Goal: Task Accomplishment & Management: Manage account settings

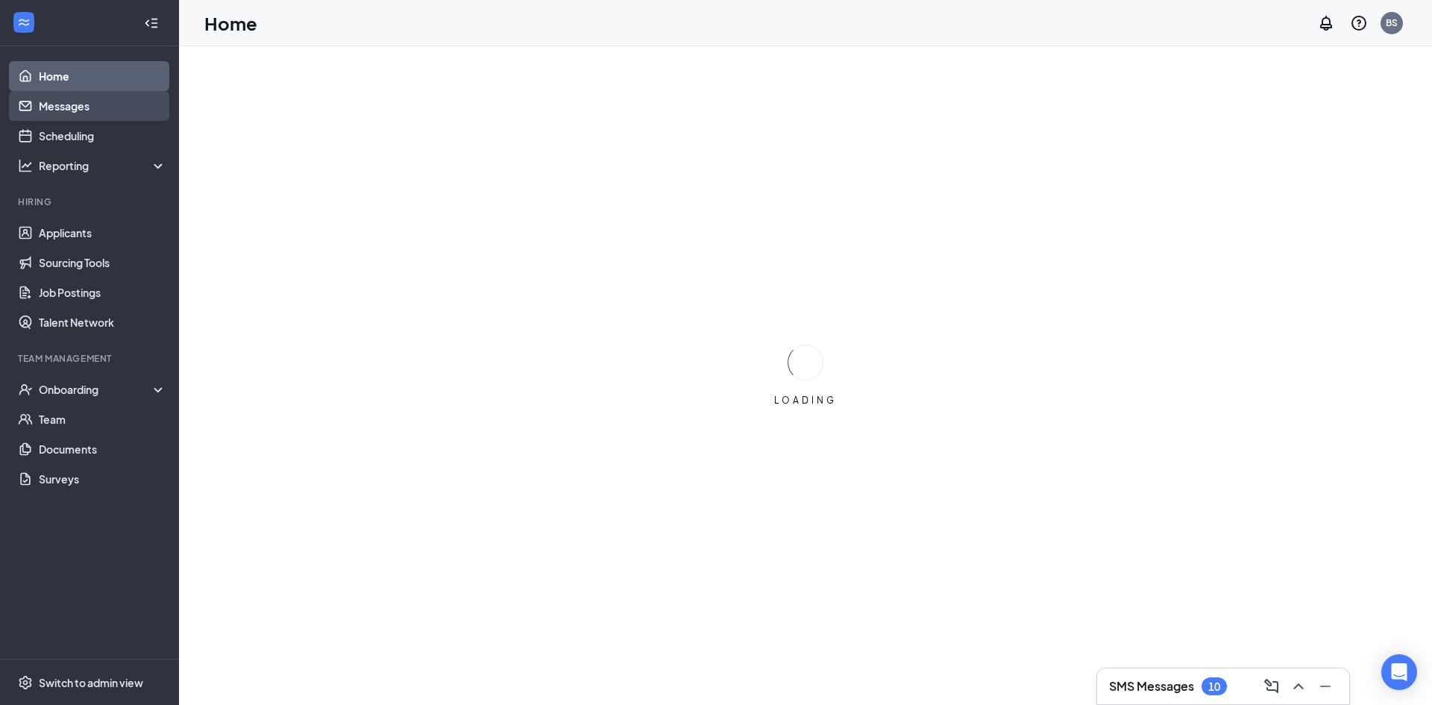
click at [100, 106] on link "Messages" at bounding box center [102, 106] width 127 height 30
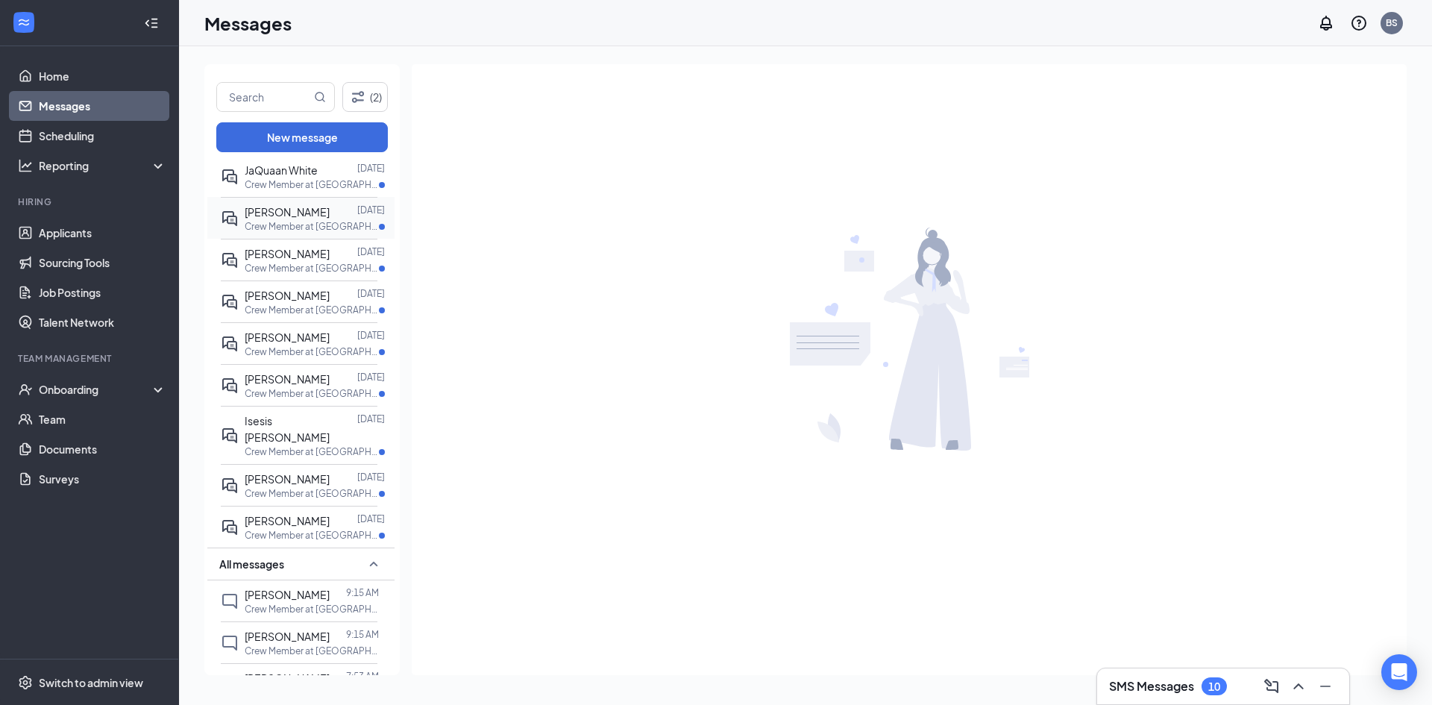
scroll to position [149, 0]
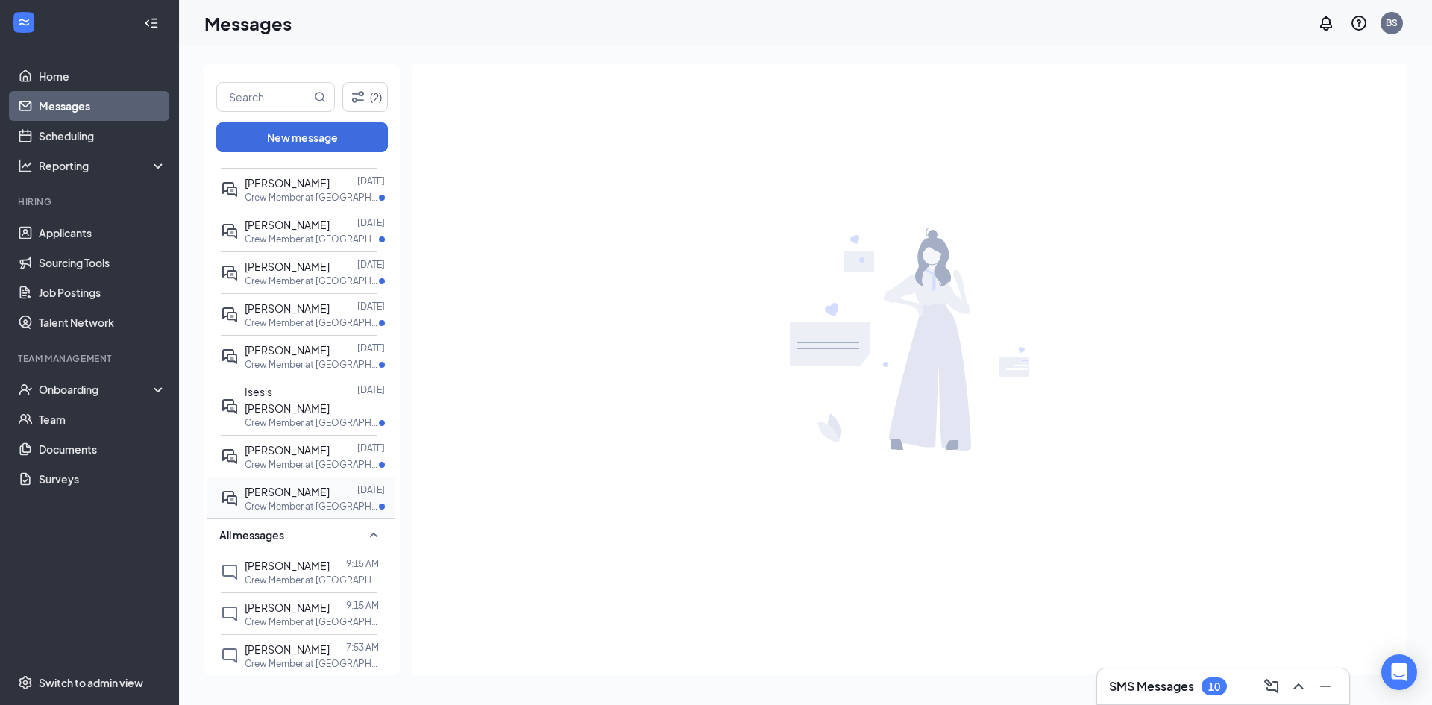
click at [330, 491] on div at bounding box center [344, 491] width 28 height 16
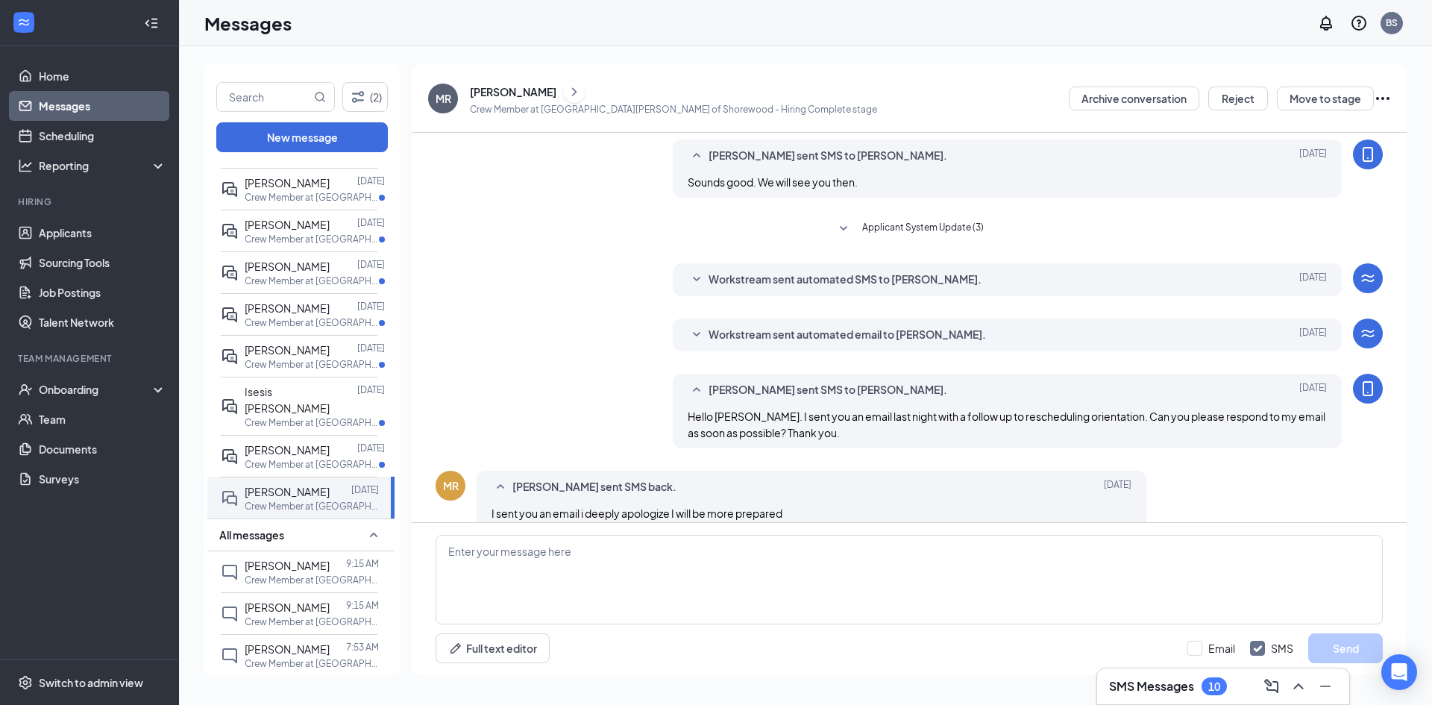
scroll to position [231, 0]
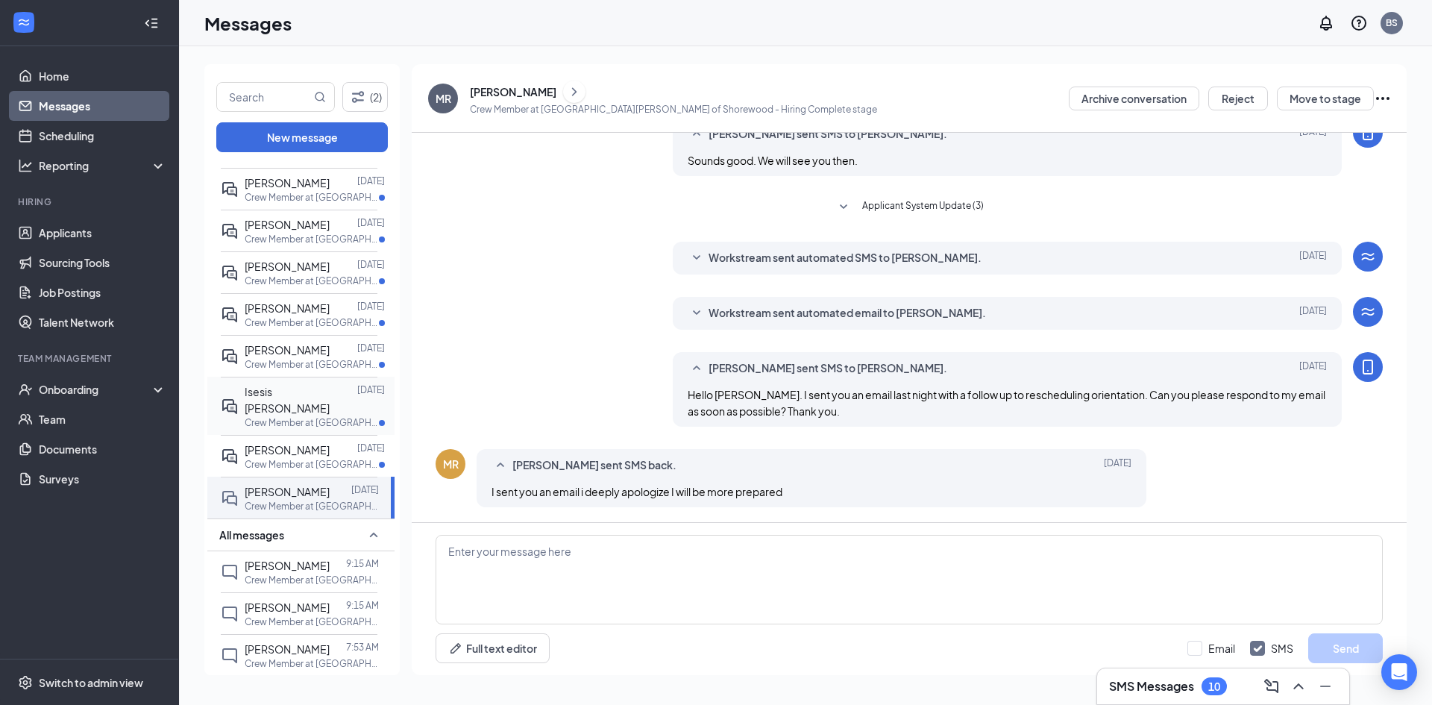
click at [283, 416] on p "Crew Member at [GEOGRAPHIC_DATA][PERSON_NAME] of [GEOGRAPHIC_DATA]" at bounding box center [312, 422] width 134 height 13
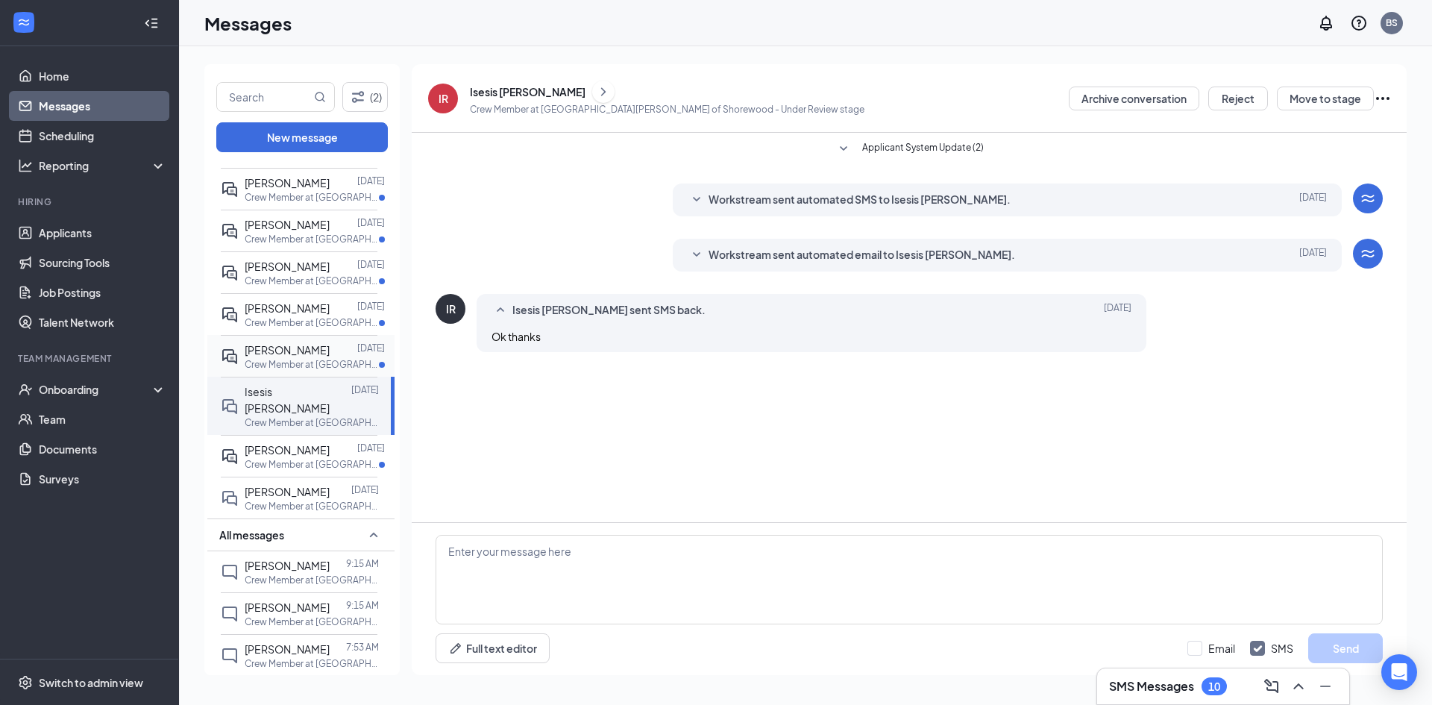
click at [283, 359] on p "Crew Member at [GEOGRAPHIC_DATA][PERSON_NAME] of [GEOGRAPHIC_DATA]" at bounding box center [312, 364] width 134 height 13
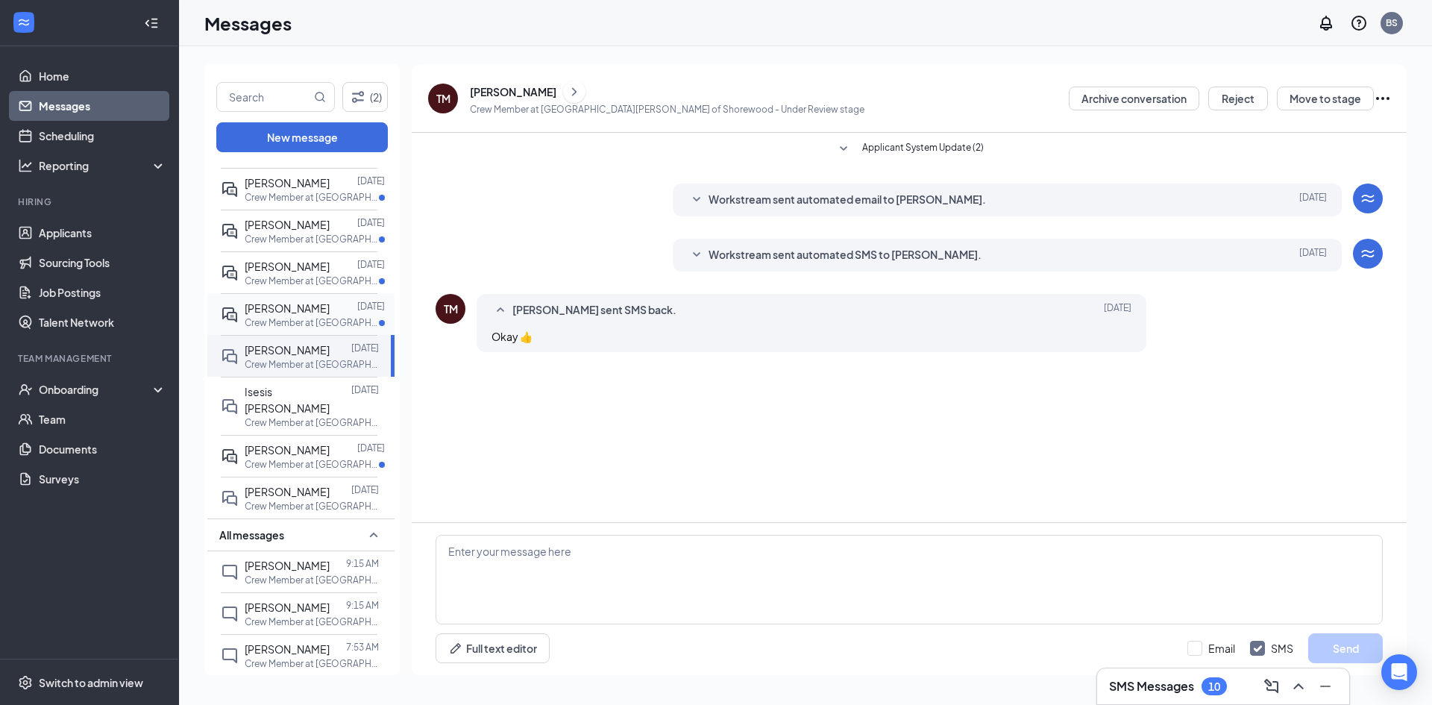
click at [288, 320] on p "Crew Member at [GEOGRAPHIC_DATA][PERSON_NAME] of [GEOGRAPHIC_DATA]" at bounding box center [312, 322] width 134 height 13
click at [290, 277] on p "Crew Member at [GEOGRAPHIC_DATA][PERSON_NAME] of [GEOGRAPHIC_DATA]" at bounding box center [312, 280] width 134 height 13
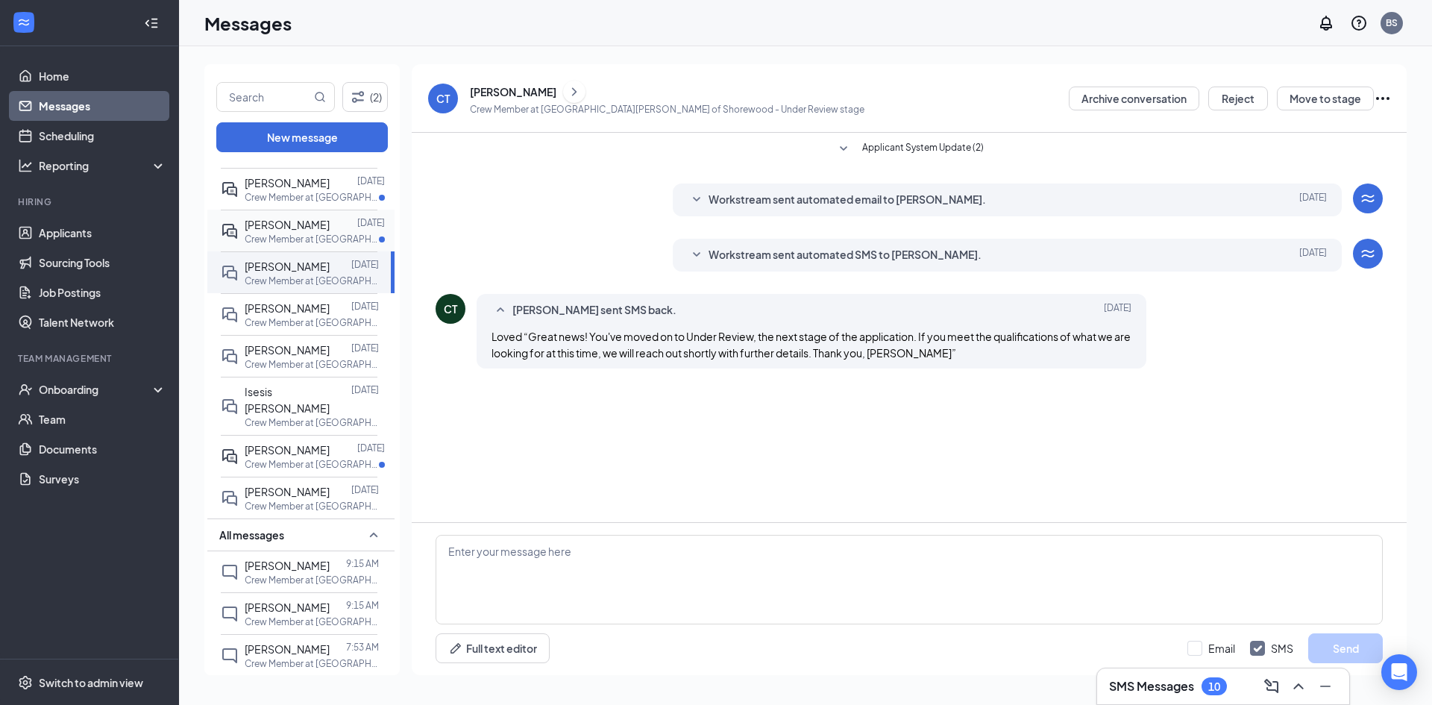
click at [287, 236] on p "Crew Member at [GEOGRAPHIC_DATA][PERSON_NAME] of [GEOGRAPHIC_DATA]" at bounding box center [312, 239] width 134 height 13
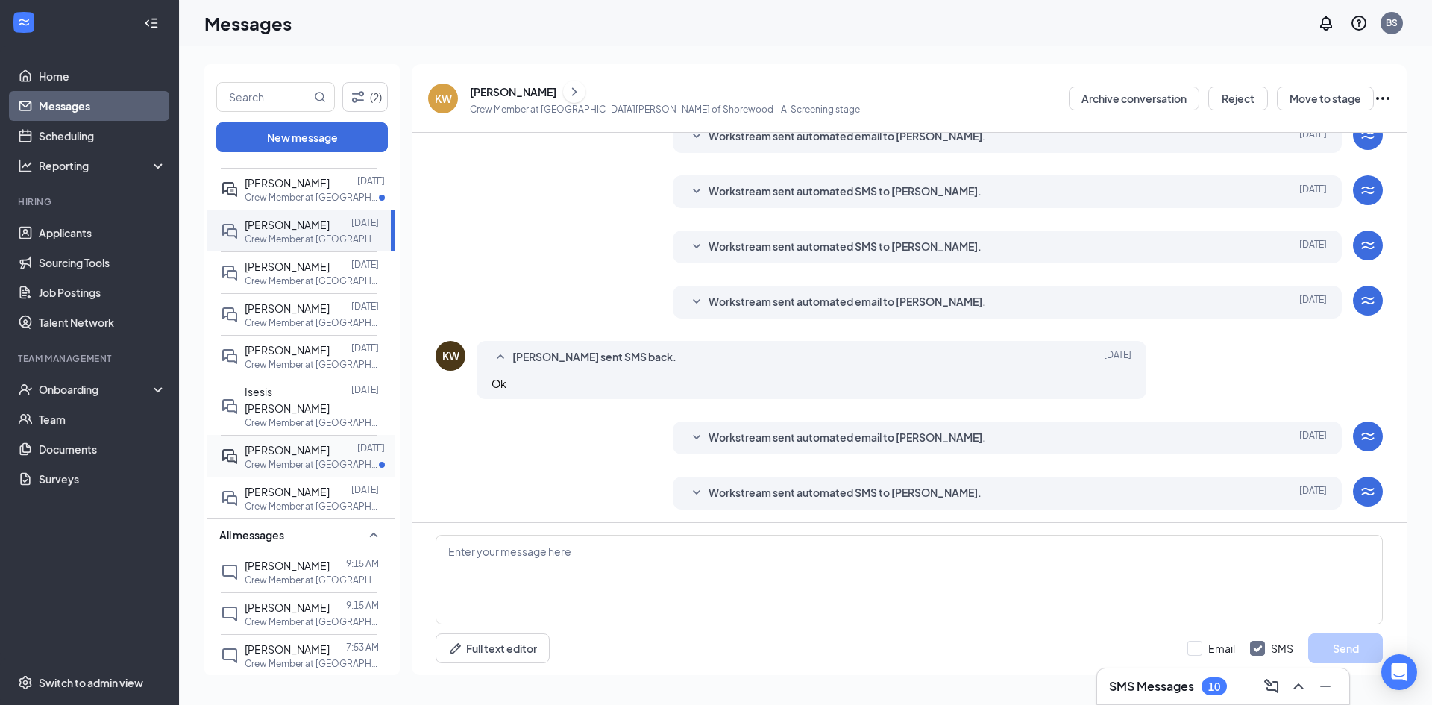
scroll to position [224, 0]
click at [303, 458] on p "Crew Member at [GEOGRAPHIC_DATA][PERSON_NAME] of [GEOGRAPHIC_DATA]" at bounding box center [312, 464] width 134 height 13
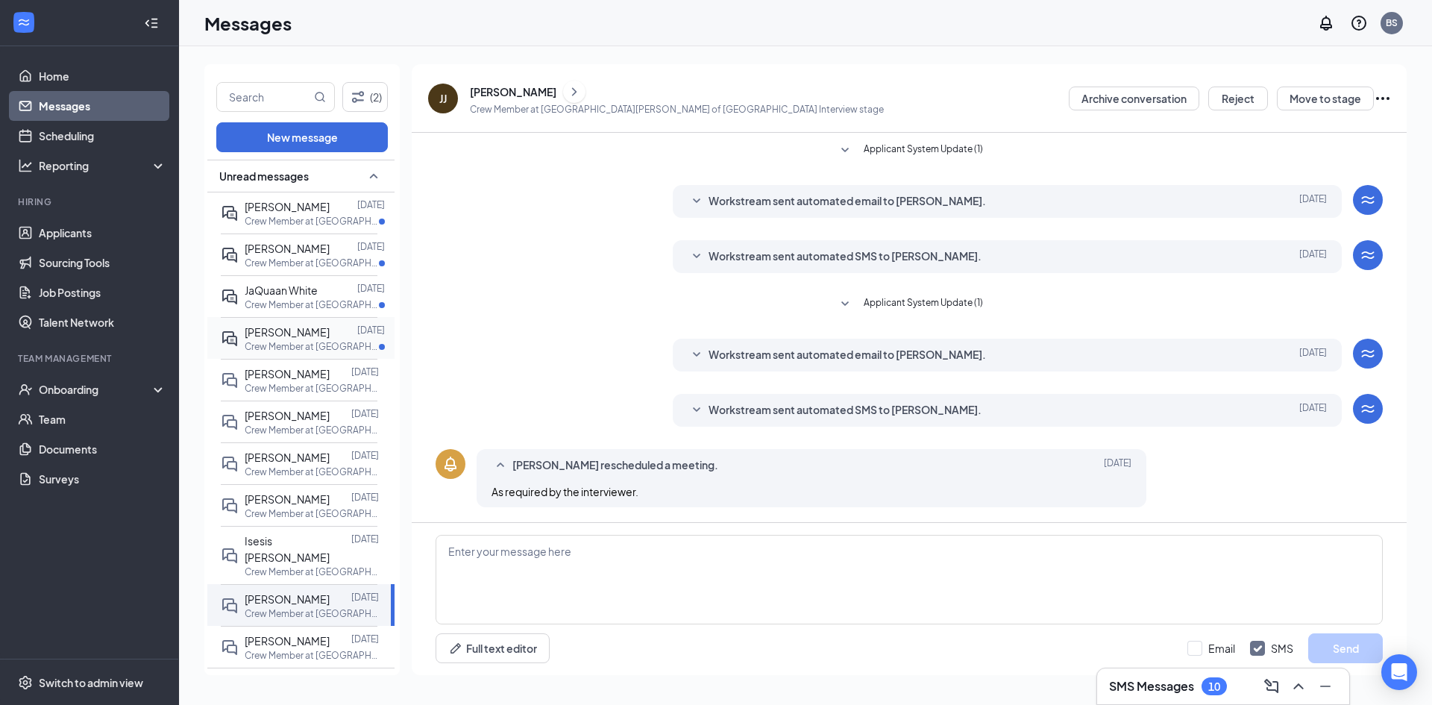
click at [315, 341] on p "Crew Member at [GEOGRAPHIC_DATA][PERSON_NAME] of [GEOGRAPHIC_DATA]" at bounding box center [312, 346] width 134 height 13
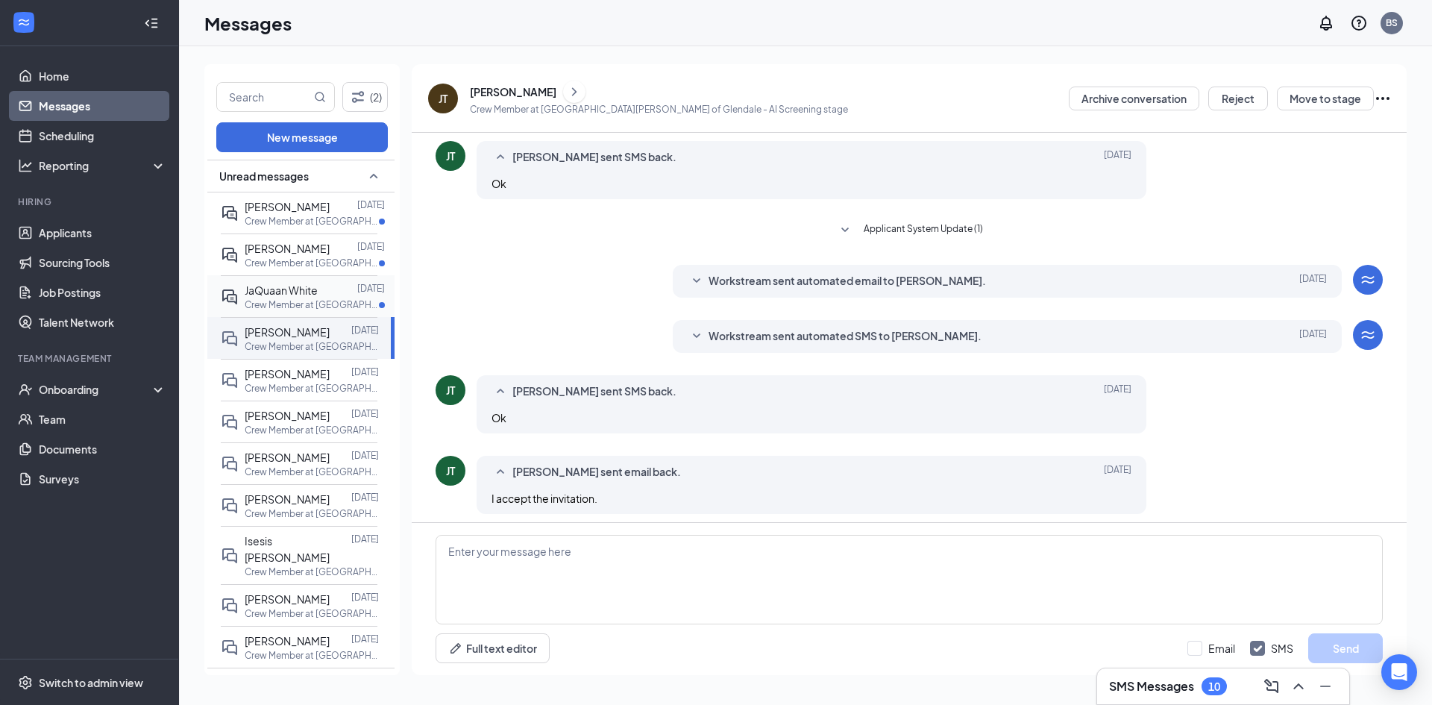
scroll to position [160, 0]
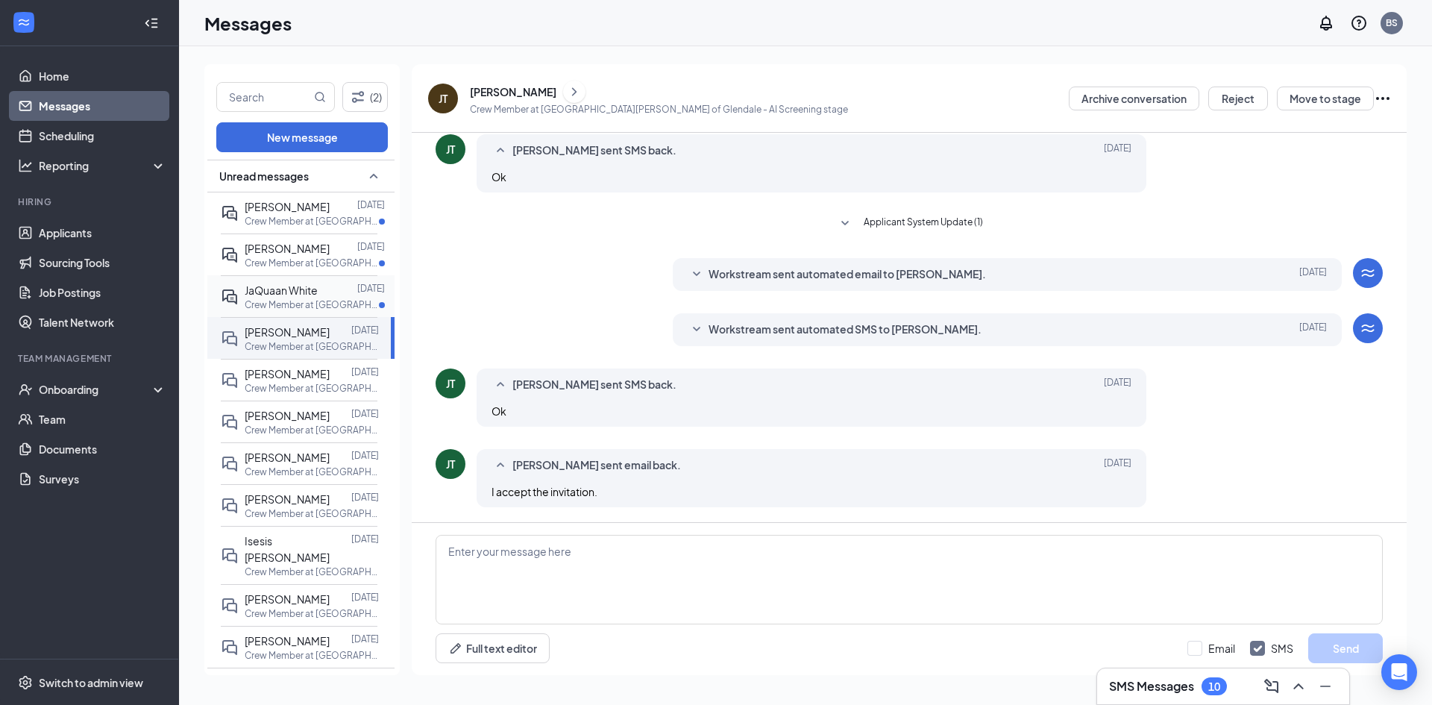
click at [316, 292] on span "JaQuaan White" at bounding box center [281, 289] width 73 height 13
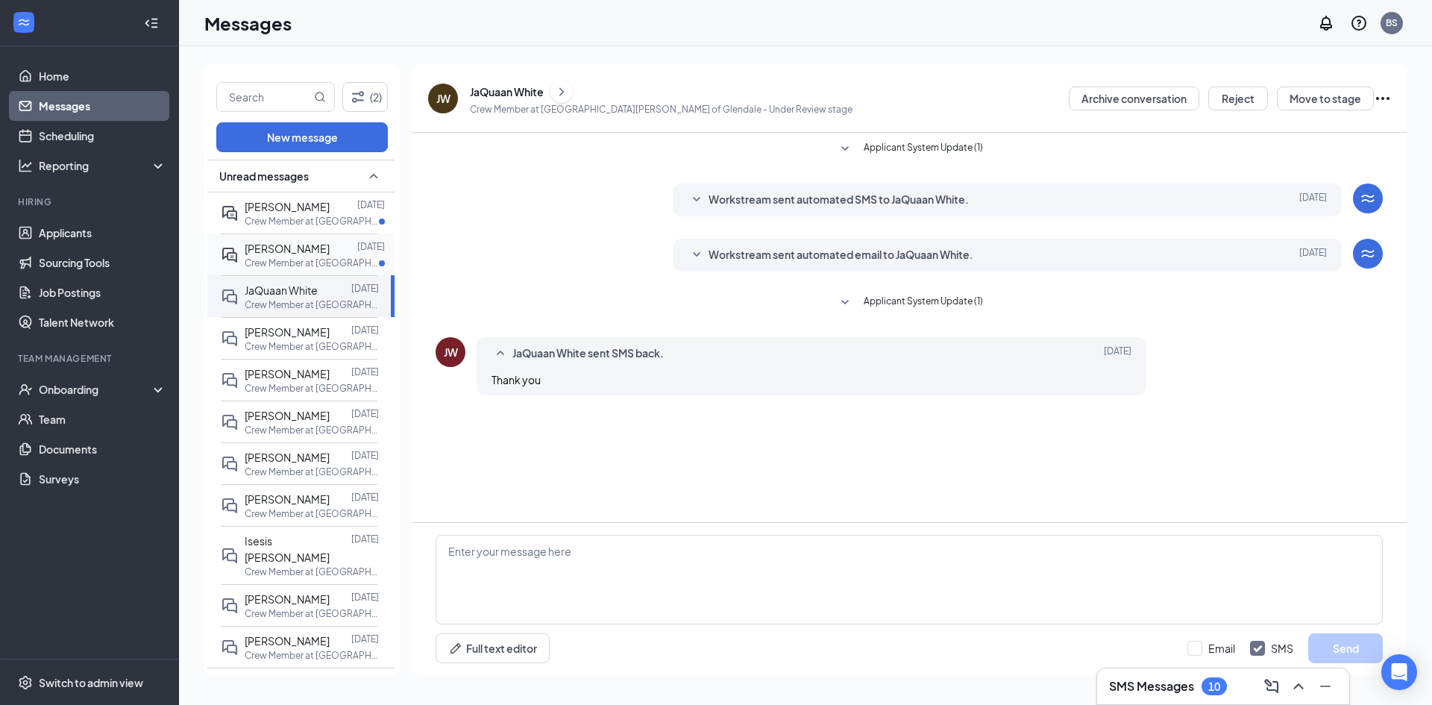
click at [315, 257] on p "Crew Member at [GEOGRAPHIC_DATA][PERSON_NAME] of [GEOGRAPHIC_DATA]" at bounding box center [312, 262] width 134 height 13
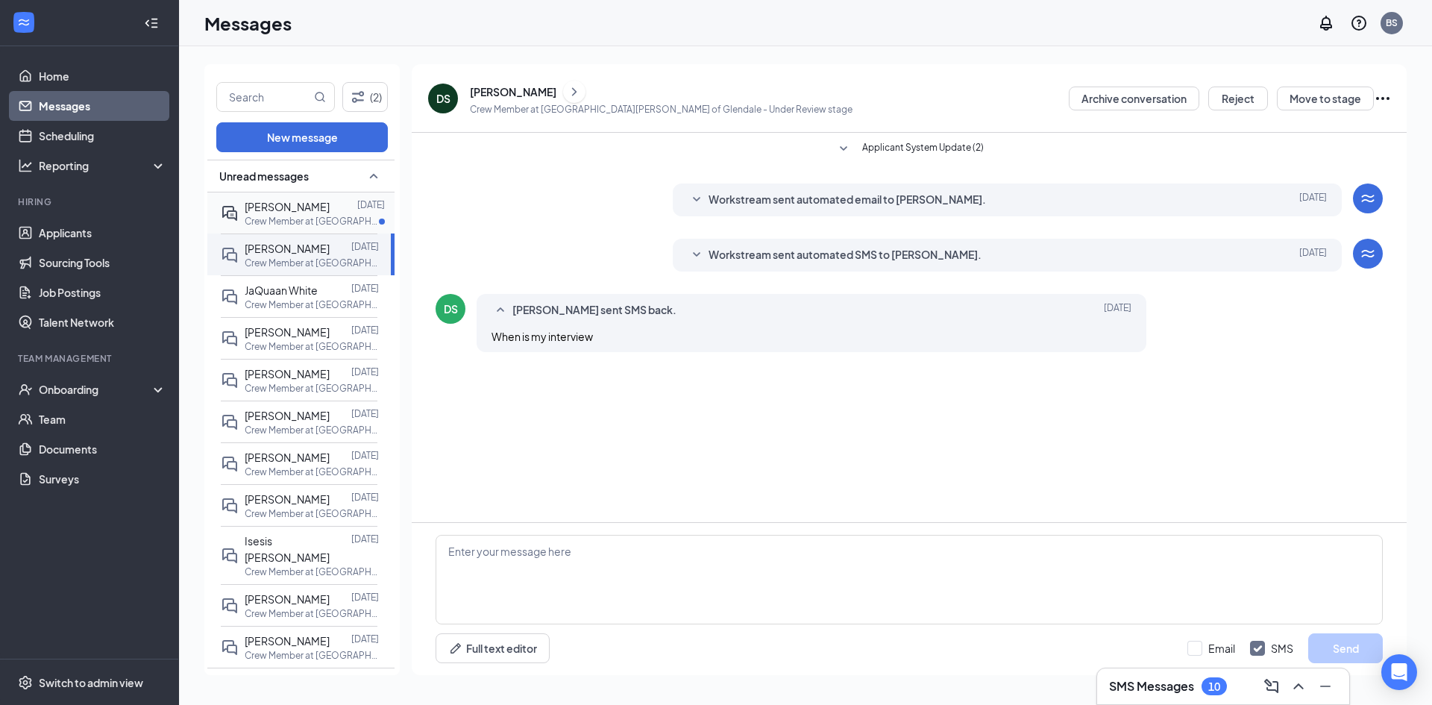
click at [315, 222] on p "Crew Member at [GEOGRAPHIC_DATA][PERSON_NAME] of [GEOGRAPHIC_DATA]" at bounding box center [312, 221] width 134 height 13
click at [283, 86] on input "text" at bounding box center [264, 97] width 94 height 28
type input "evan"
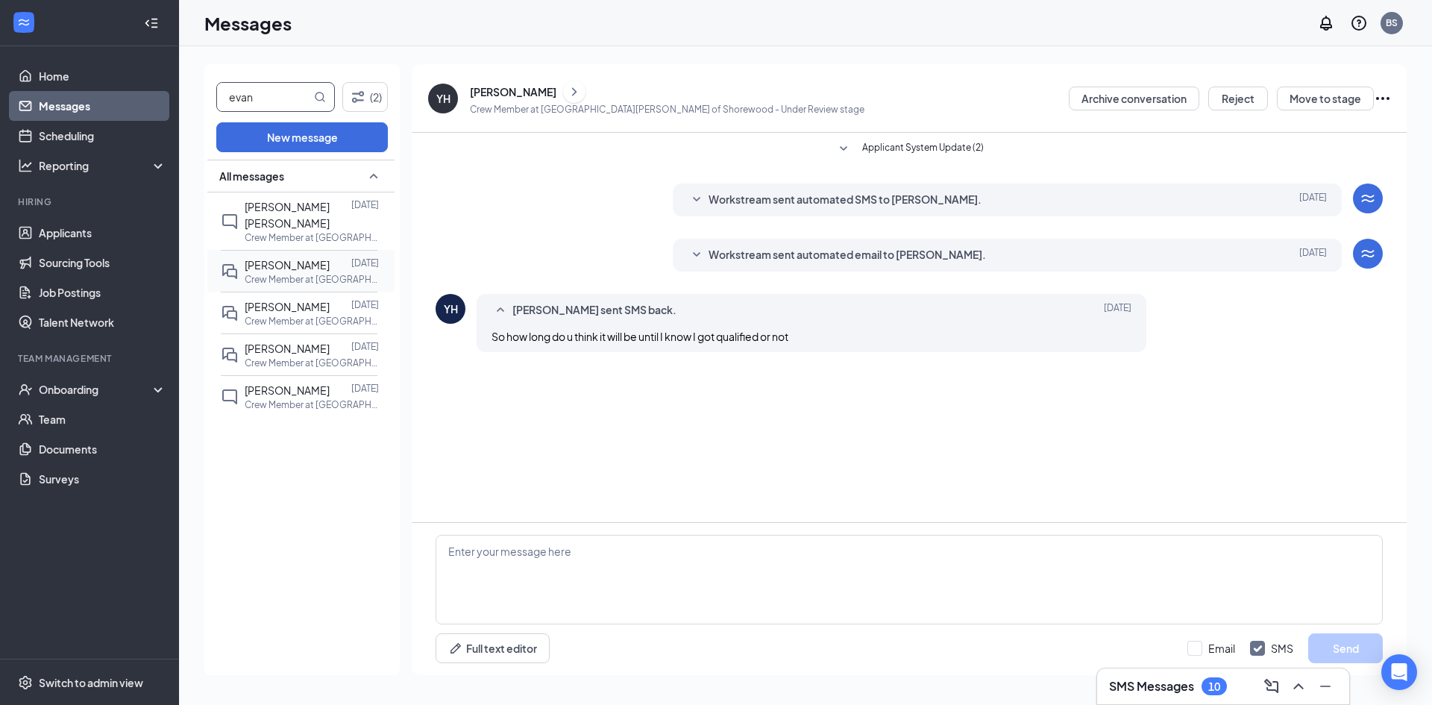
click at [296, 258] on span "[PERSON_NAME]" at bounding box center [287, 264] width 85 height 13
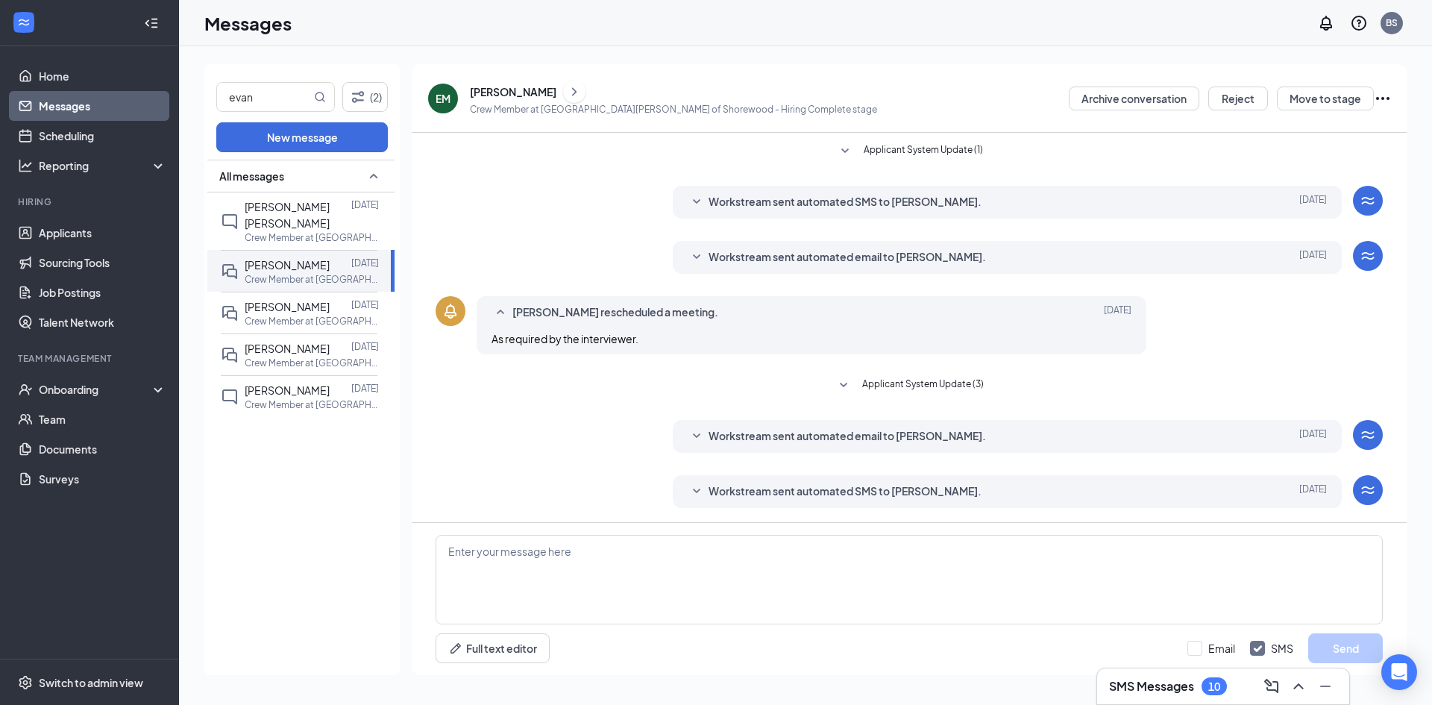
scroll to position [101, 0]
click at [106, 134] on link "Scheduling" at bounding box center [102, 136] width 127 height 30
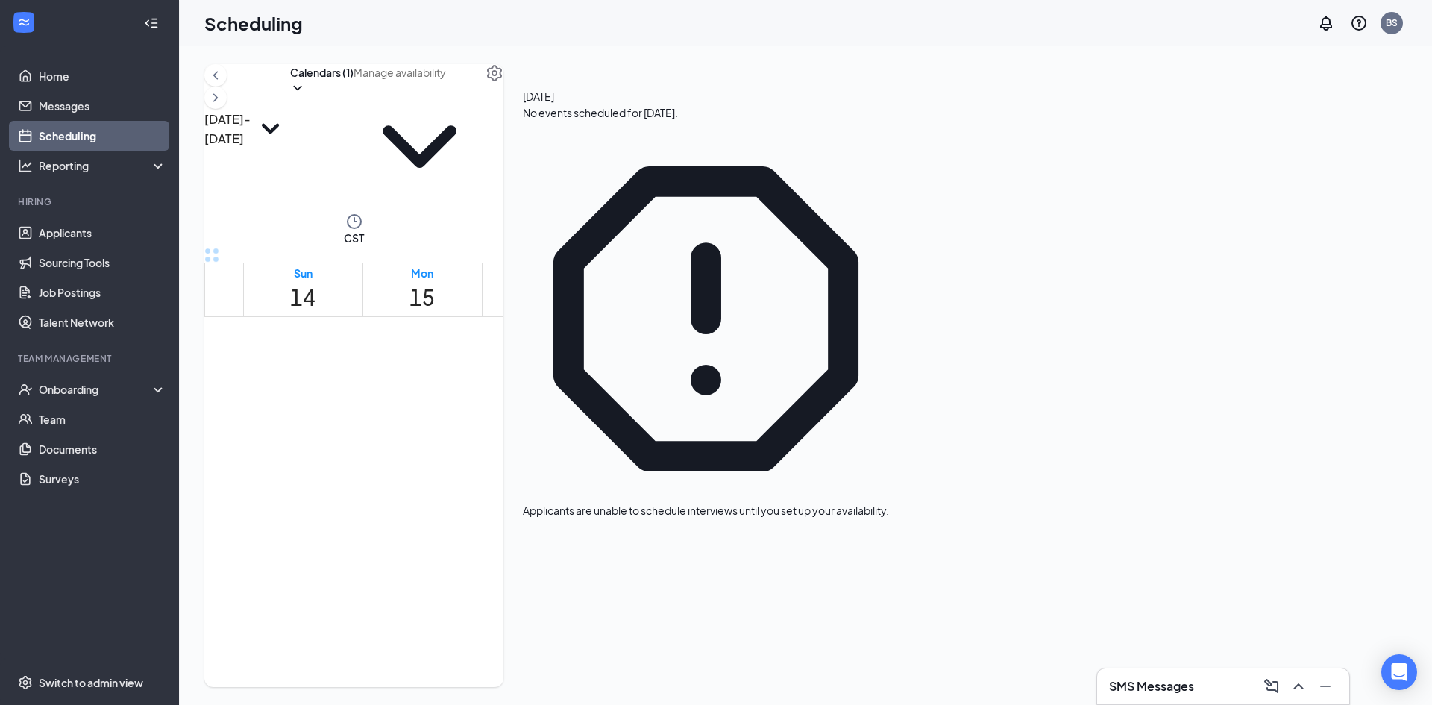
scroll to position [828, 0]
click at [223, 107] on icon "ChevronRight" at bounding box center [215, 98] width 15 height 18
click at [223, 98] on icon "ChevronRight" at bounding box center [215, 98] width 15 height 18
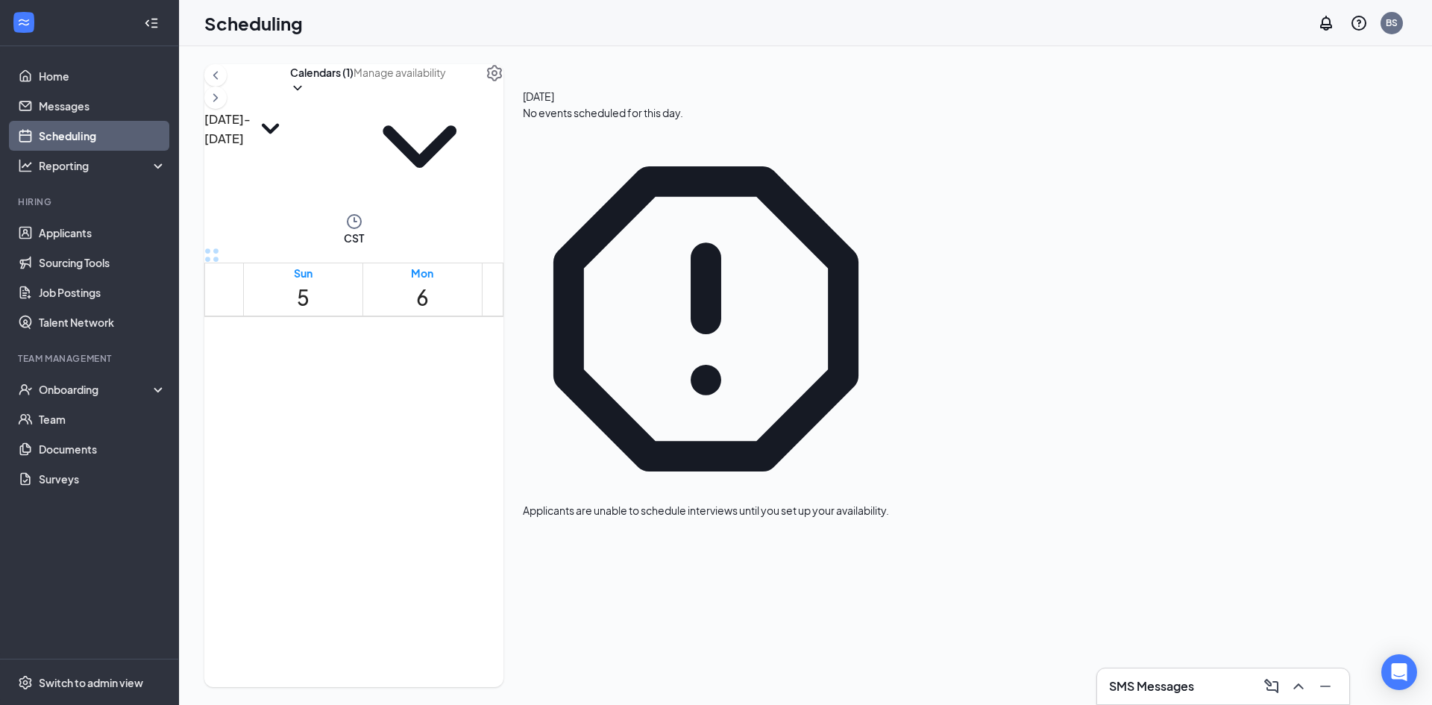
scroll to position [882, 0]
drag, startPoint x: 1034, startPoint y: 415, endPoint x: 1036, endPoint y: 527, distance: 112.6
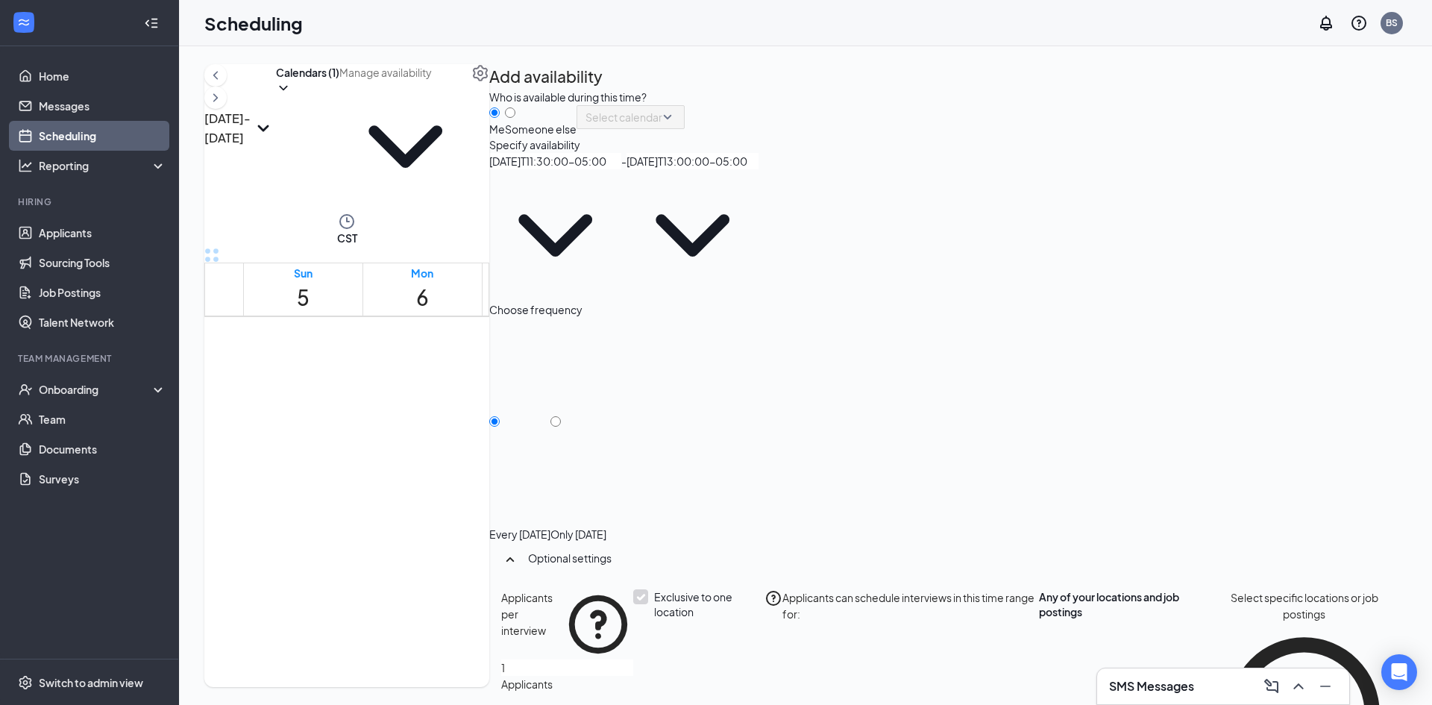
type input "11:30 AM"
type input "01:00 PM"
click at [561, 416] on input "Only [DATE]" at bounding box center [555, 421] width 10 height 10
radio input "true"
radio input "false"
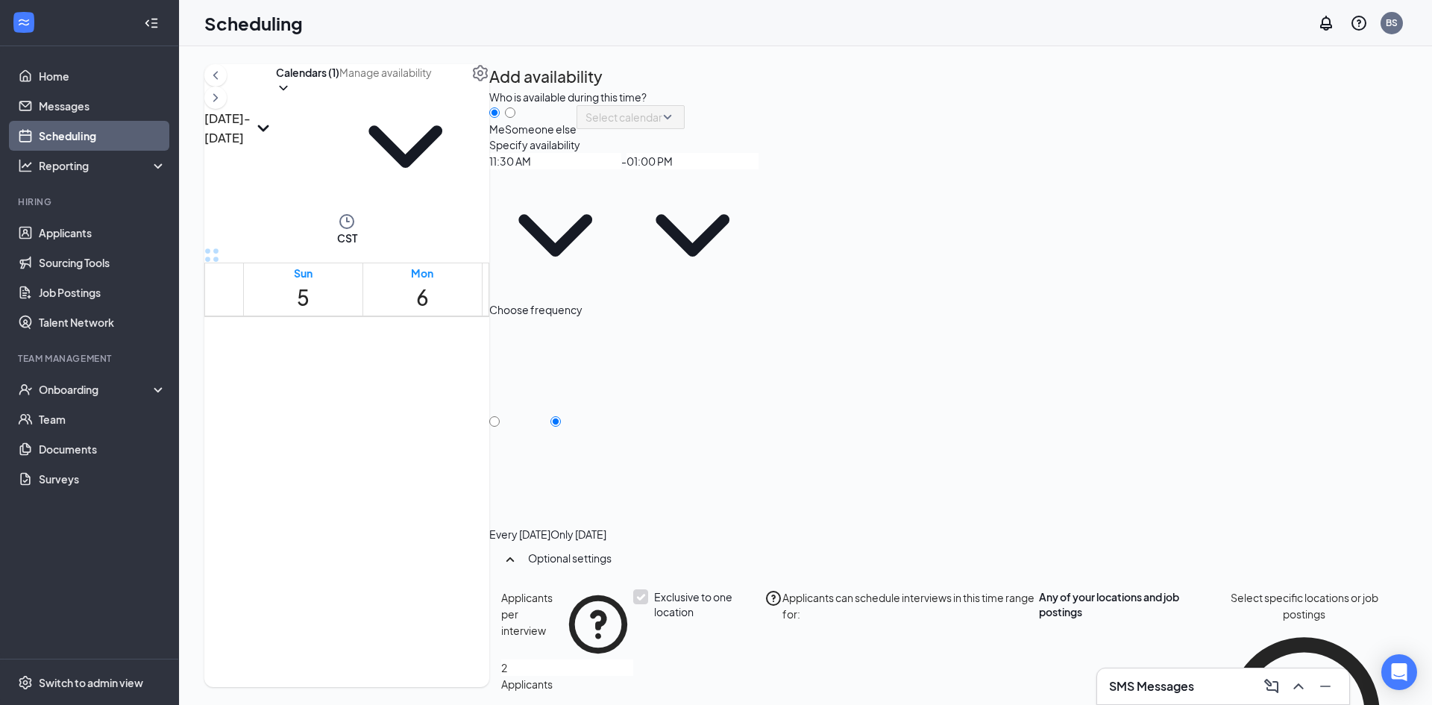
type input "2"
click at [633, 659] on input "2" at bounding box center [567, 667] width 132 height 16
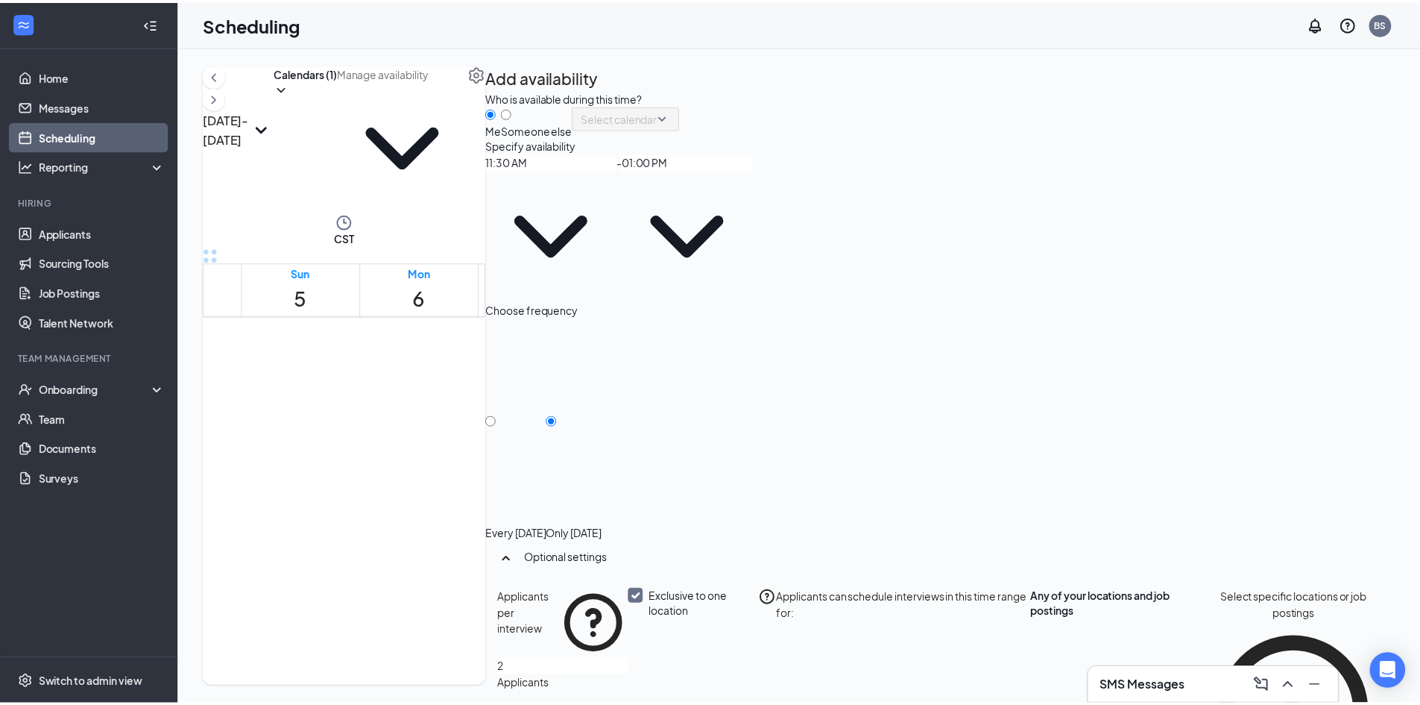
scroll to position [27, 0]
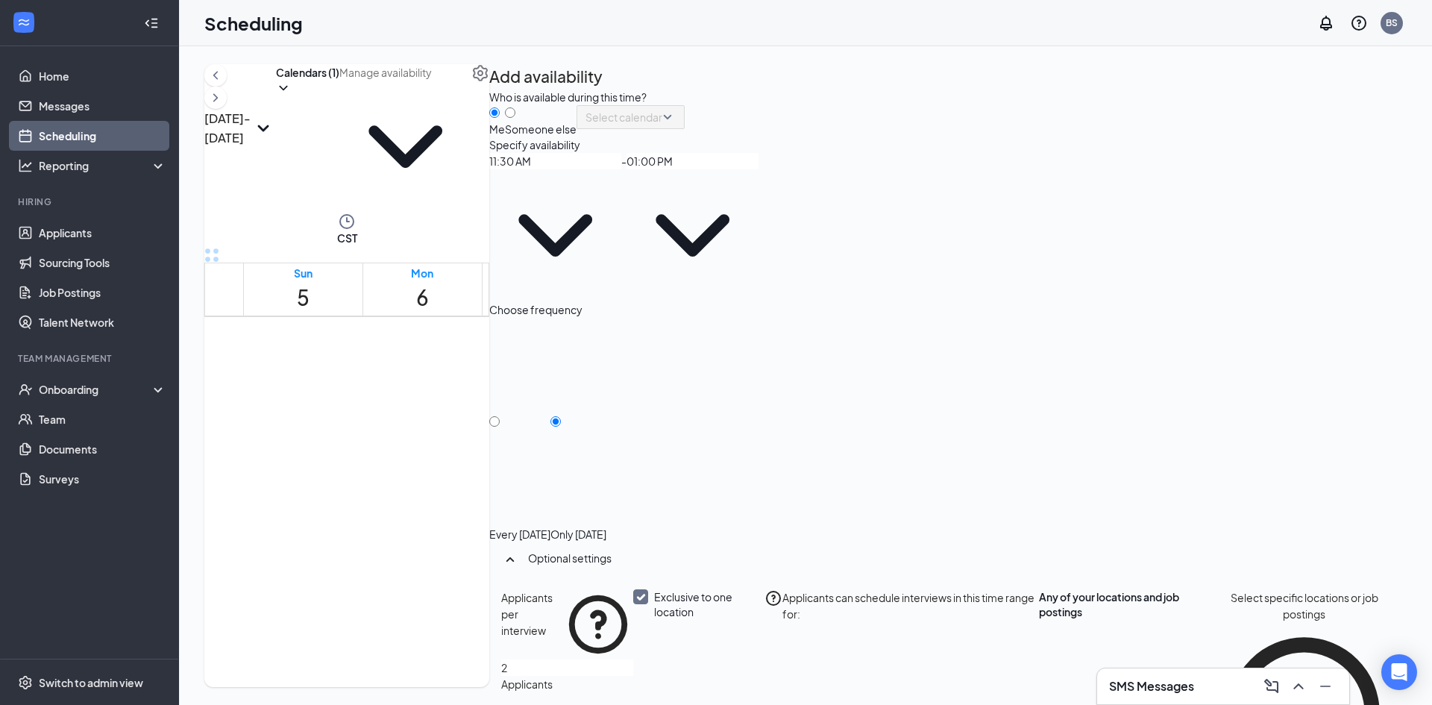
click at [1241, 596] on button "Select specific locations or job postings" at bounding box center [1303, 696] width 181 height 214
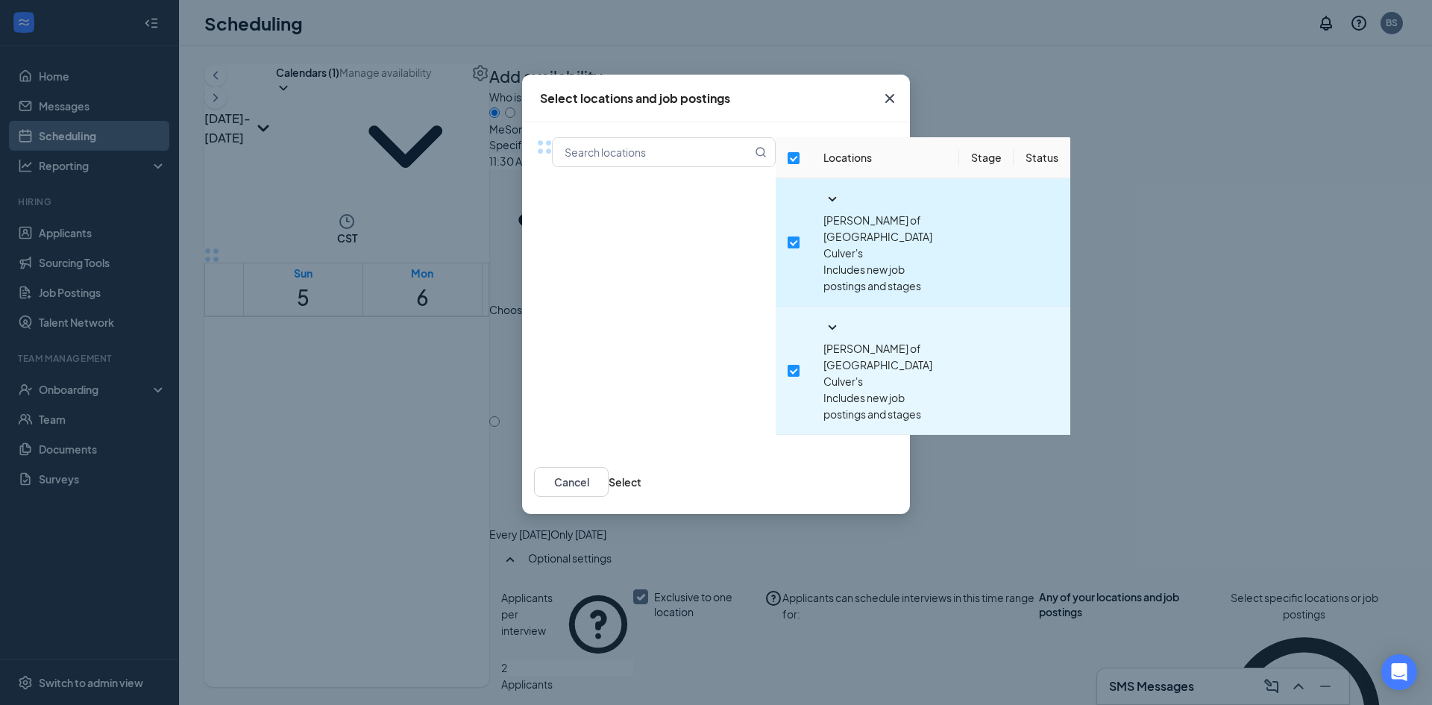
click at [787, 236] on input "checkbox" at bounding box center [793, 242] width 12 height 12
checkbox input "false"
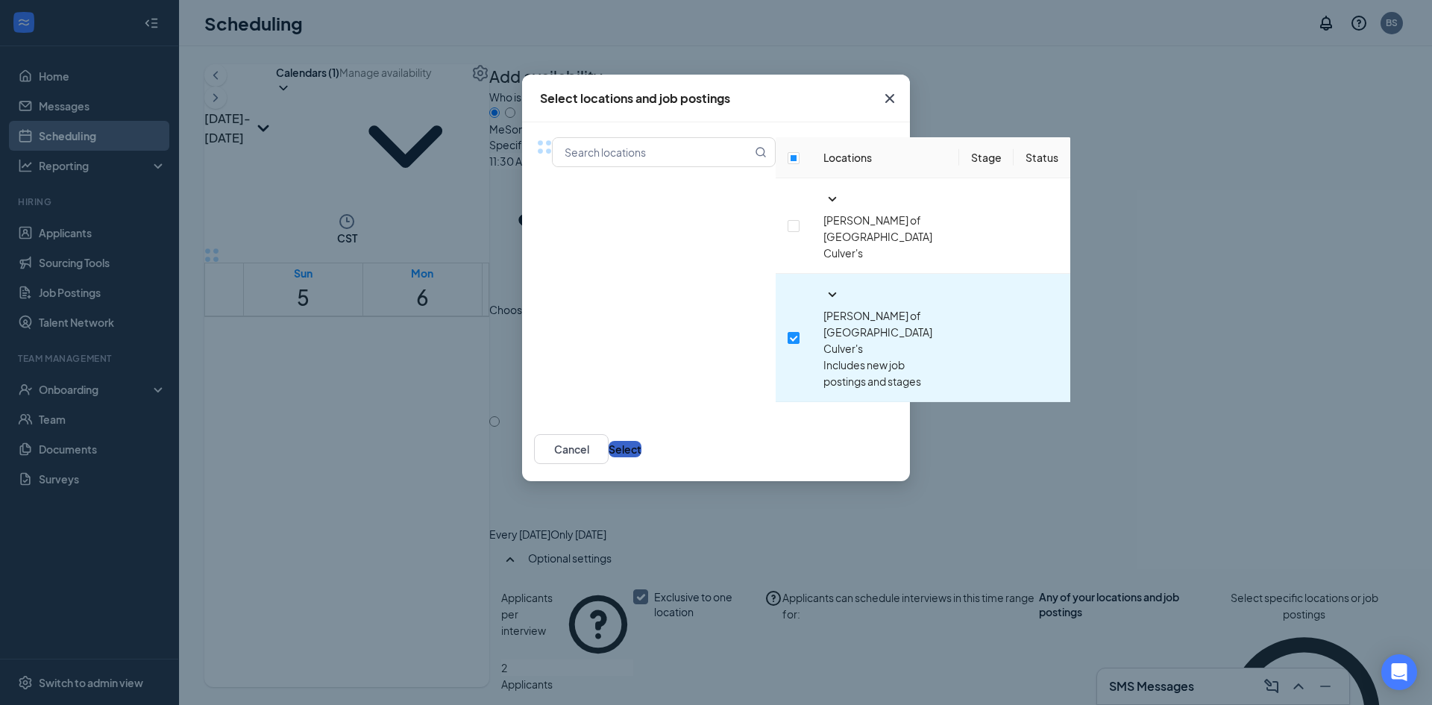
click at [641, 441] on button "Select" at bounding box center [624, 449] width 33 height 16
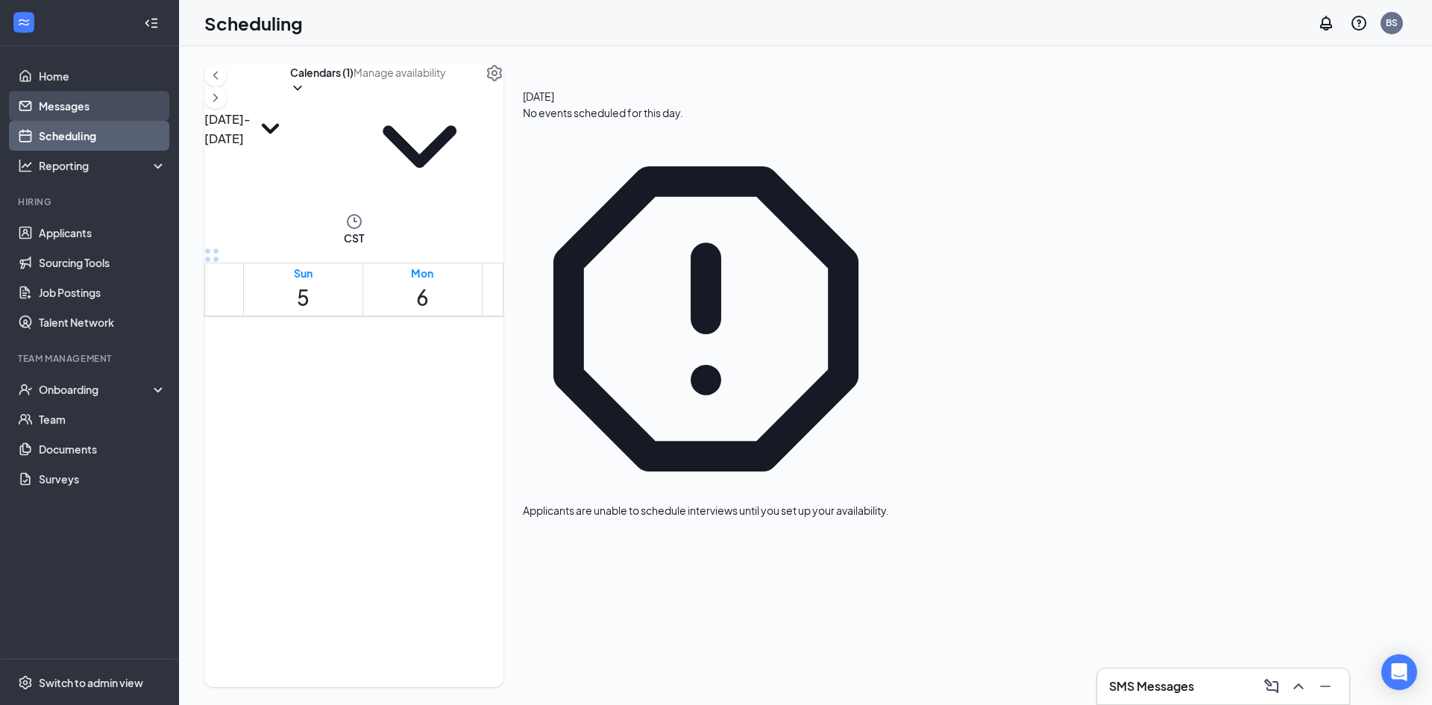
drag, startPoint x: 66, startPoint y: 107, endPoint x: 81, endPoint y: 120, distance: 19.0
click at [66, 107] on link "Messages" at bounding box center [102, 106] width 127 height 30
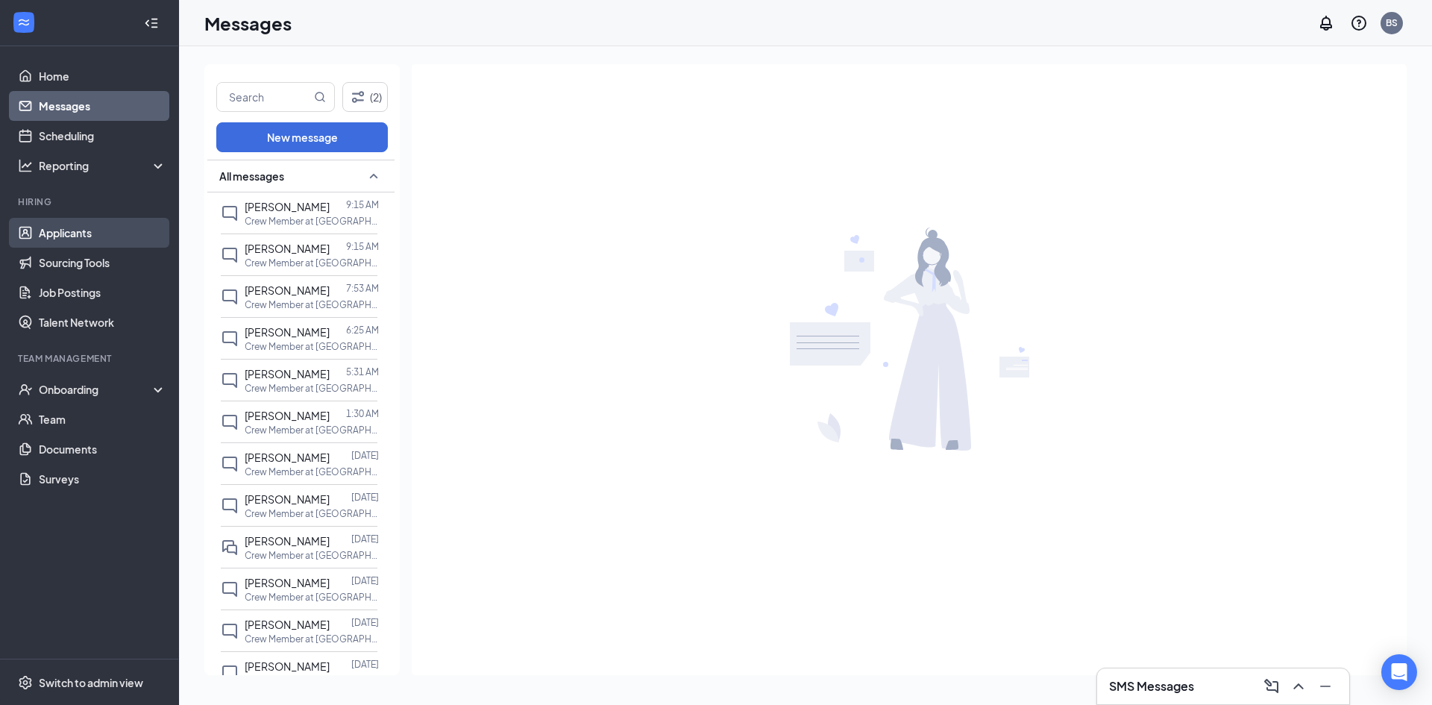
click at [112, 227] on link "Applicants" at bounding box center [102, 233] width 127 height 30
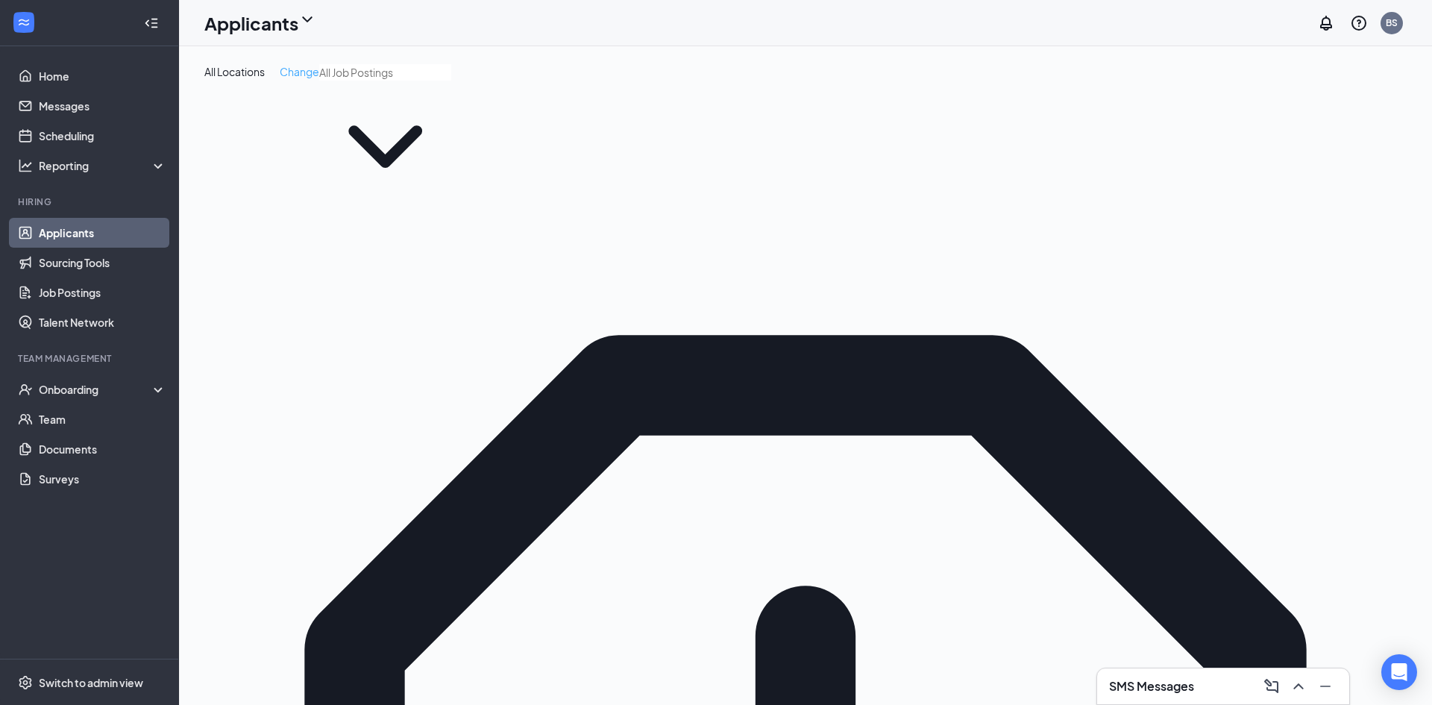
click at [297, 67] on span "Change" at bounding box center [300, 71] width 40 height 13
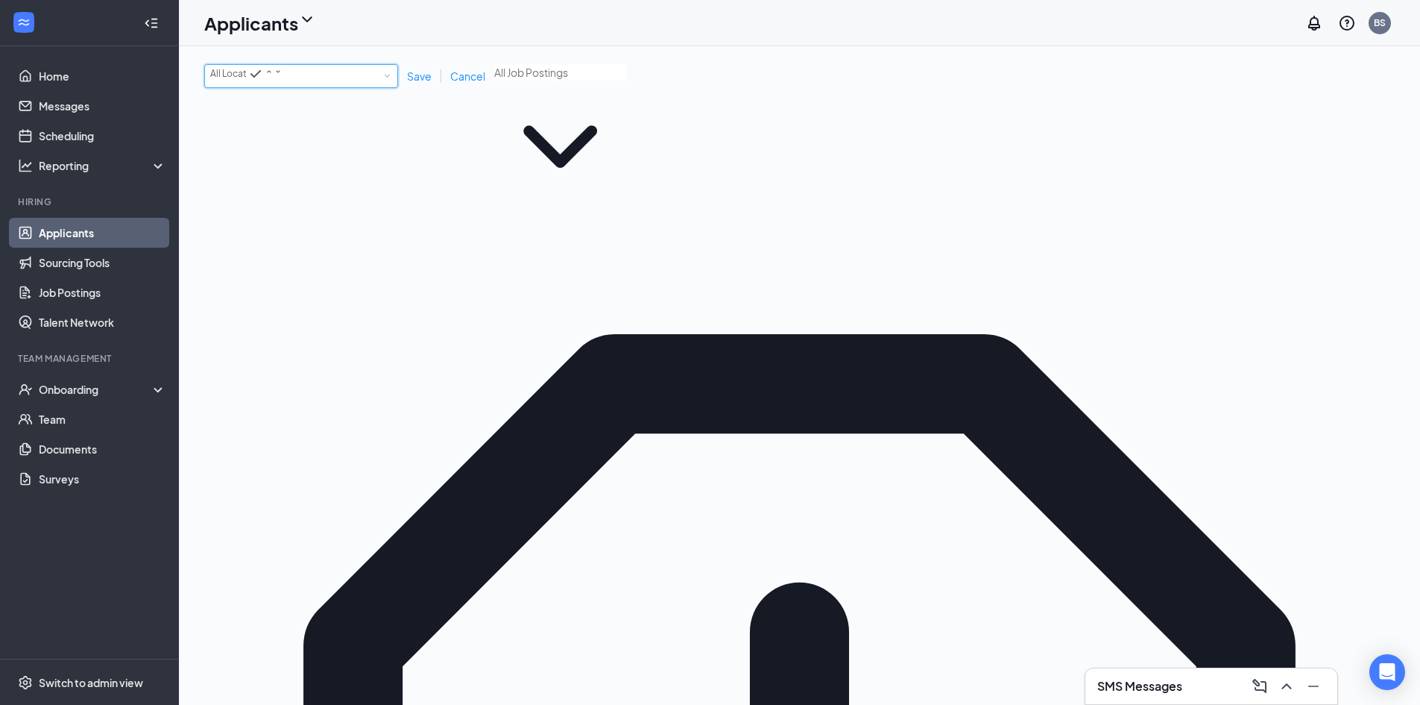
click at [283, 76] on icon "SmallChevronDown" at bounding box center [278, 71] width 9 height 9
click at [303, 173] on span "[PERSON_NAME] of [GEOGRAPHIC_DATA]" at bounding box center [301, 167] width 182 height 11
click at [424, 79] on span "Save" at bounding box center [419, 75] width 25 height 13
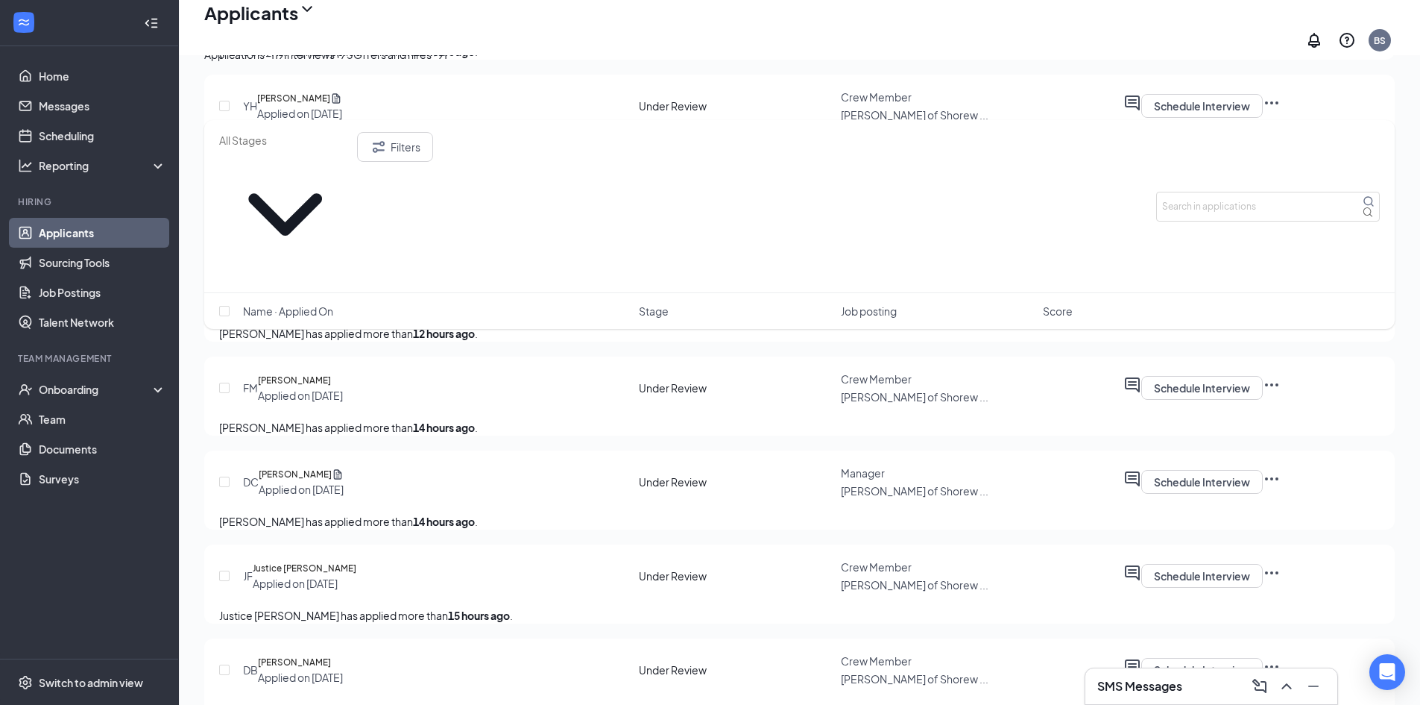
scroll to position [2238, 0]
